Goal: Task Accomplishment & Management: Complete application form

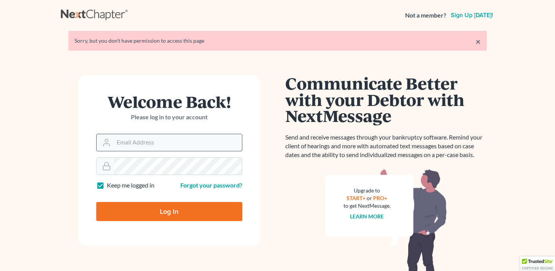
click at [187, 147] on input "Email Address" at bounding box center [178, 142] width 128 height 17
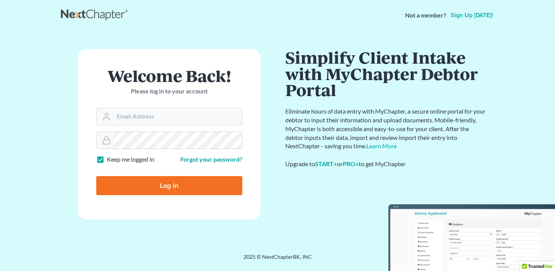
type input "[EMAIL_ADDRESS][DOMAIN_NAME]"
click at [195, 184] on input "Log In" at bounding box center [169, 185] width 146 height 19
type input "Thinking..."
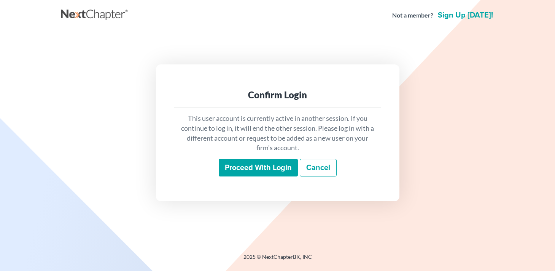
click at [221, 166] on input "Proceed with login" at bounding box center [258, 168] width 79 height 18
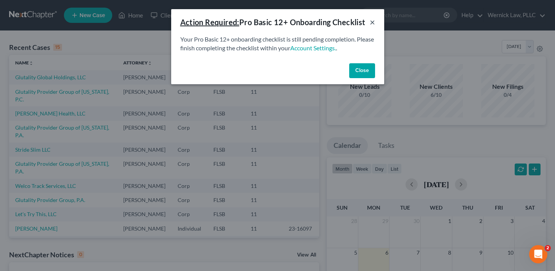
click at [374, 19] on button "×" at bounding box center [372, 22] width 5 height 9
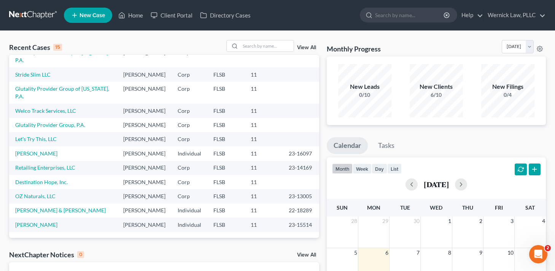
scroll to position [166, 0]
click at [52, 136] on link "Let's Try This, LLC" at bounding box center [35, 139] width 41 height 6
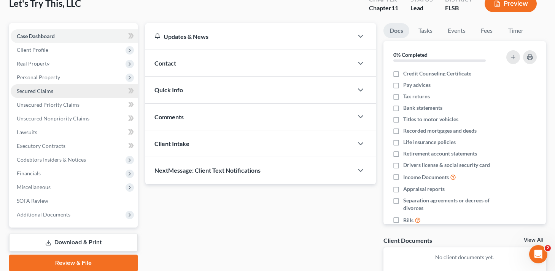
scroll to position [50, 0]
click at [180, 42] on div "Updates & News" at bounding box center [249, 36] width 208 height 26
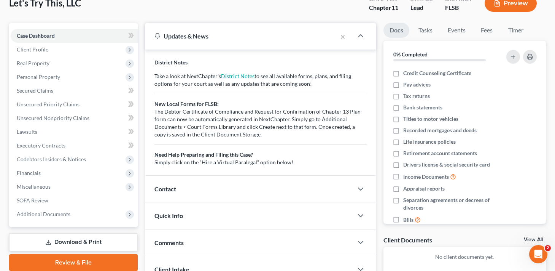
click at [180, 43] on div "Updates & News" at bounding box center [241, 36] width 192 height 26
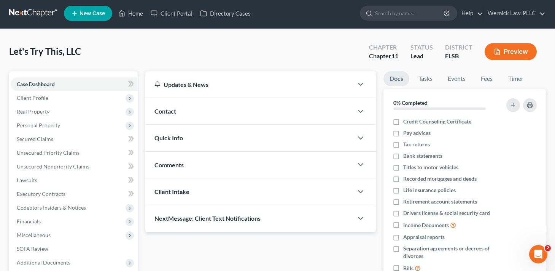
scroll to position [0, 0]
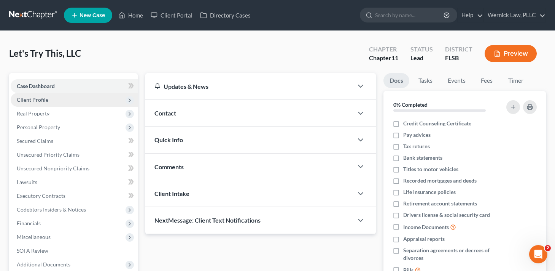
click at [75, 95] on span "Client Profile" at bounding box center [74, 100] width 127 height 14
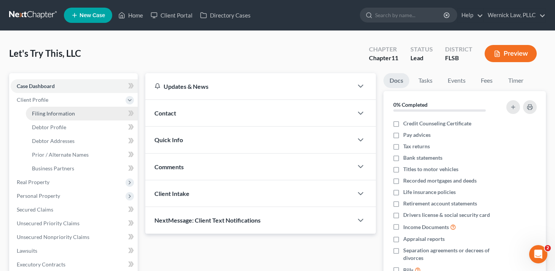
click at [69, 110] on span "Filing Information" at bounding box center [53, 113] width 43 height 6
select select "1"
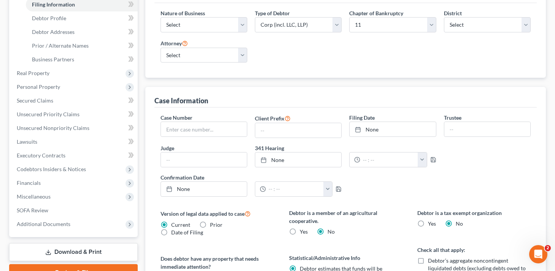
scroll to position [56, 0]
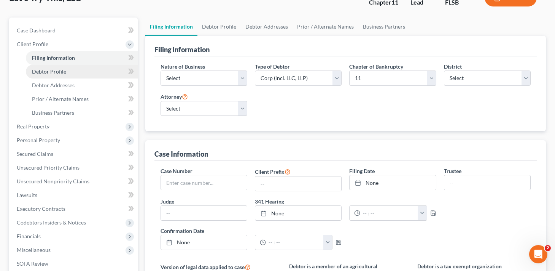
click at [102, 70] on link "Debtor Profile" at bounding box center [82, 72] width 112 height 14
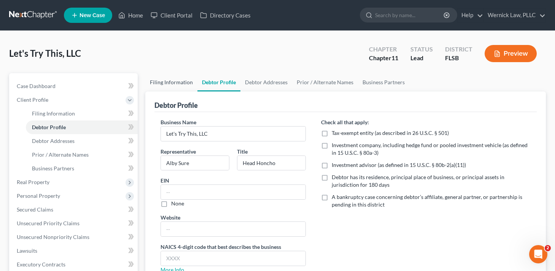
click at [166, 82] on link "Filing Information" at bounding box center [171, 82] width 52 height 18
select select "1"
select select "17"
select select "0"
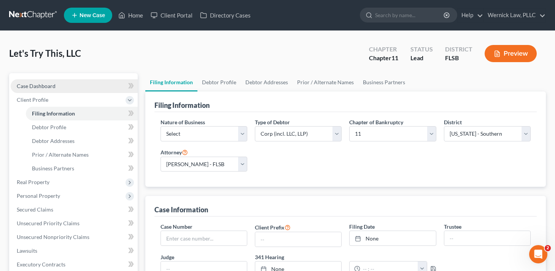
click at [66, 83] on link "Case Dashboard" at bounding box center [74, 86] width 127 height 14
